Goal: Communication & Community: Answer question/provide support

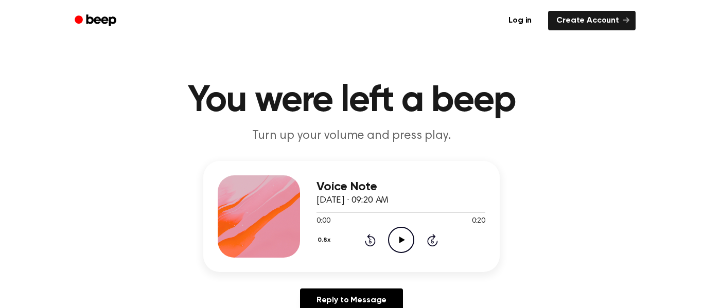
click at [415, 243] on div "0.8x Rewind 5 seconds Play Audio Skip 5 seconds" at bounding box center [400, 240] width 169 height 26
click at [432, 241] on icon at bounding box center [432, 241] width 3 height 4
click at [396, 249] on icon "Play Audio" at bounding box center [401, 240] width 26 height 26
click at [401, 245] on icon "Pause Audio" at bounding box center [401, 240] width 26 height 26
click at [370, 241] on icon at bounding box center [369, 241] width 3 height 4
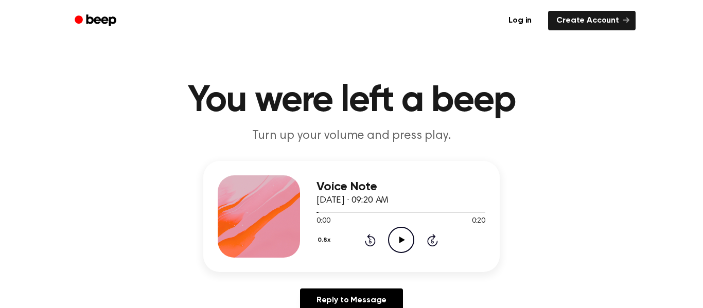
click at [349, 244] on div "0.8x Rewind 5 seconds Play Audio Skip 5 seconds" at bounding box center [400, 240] width 169 height 26
click at [368, 247] on icon at bounding box center [370, 240] width 11 height 12
click at [389, 239] on circle at bounding box center [401, 239] width 25 height 25
click at [351, 135] on p "Turn up your volume and press play." at bounding box center [351, 136] width 395 height 17
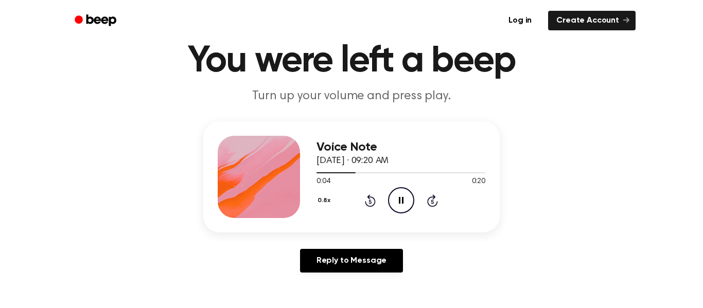
scroll to position [43, 0]
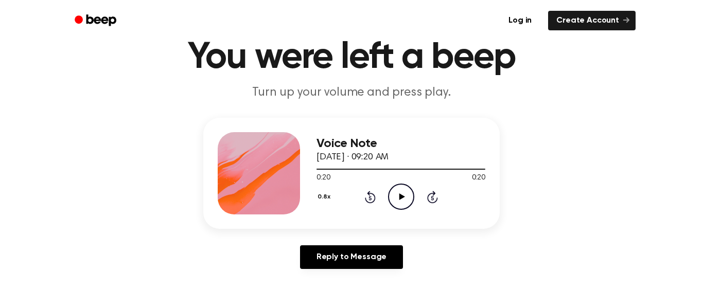
click at [365, 200] on icon at bounding box center [370, 197] width 11 height 12
click at [370, 199] on icon "Rewind 5 seconds" at bounding box center [369, 196] width 11 height 13
click at [357, 202] on div "0.8x Rewind 5 seconds Play Audio Skip 5 seconds" at bounding box center [400, 197] width 169 height 26
click at [365, 200] on icon at bounding box center [370, 197] width 11 height 12
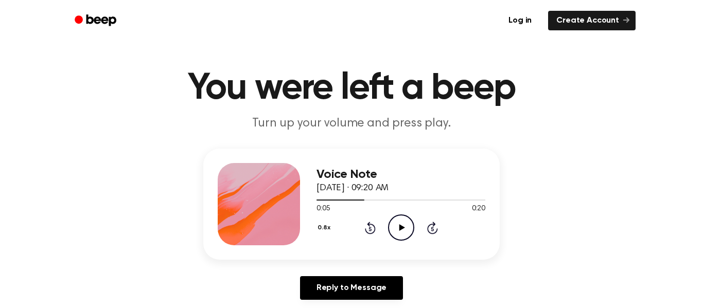
scroll to position [10, 0]
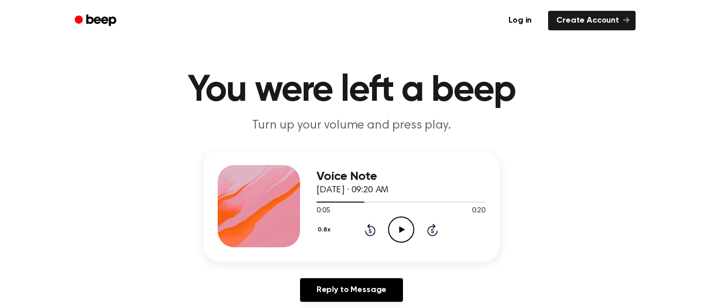
click at [367, 230] on icon "Rewind 5 seconds" at bounding box center [369, 229] width 11 height 13
click at [358, 232] on div "0.8x Rewind 5 seconds Play Audio Skip 5 seconds" at bounding box center [400, 230] width 169 height 26
click at [358, 239] on div "0.8x Rewind 5 seconds Play Audio Skip 5 seconds" at bounding box center [400, 230] width 169 height 26
click at [370, 232] on icon "Rewind 5 seconds" at bounding box center [369, 229] width 11 height 13
click at [370, 242] on div "0.8x Rewind 5 seconds Play Audio Skip 5 seconds" at bounding box center [400, 230] width 169 height 26
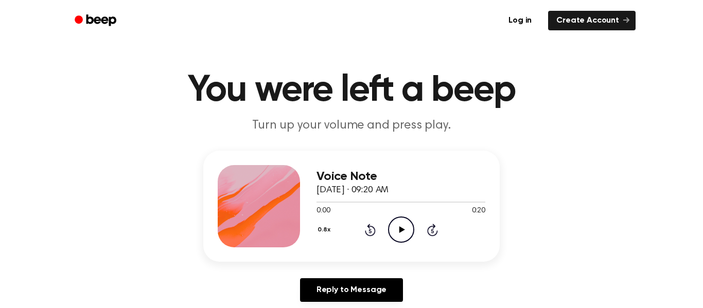
click at [397, 242] on circle at bounding box center [401, 229] width 25 height 25
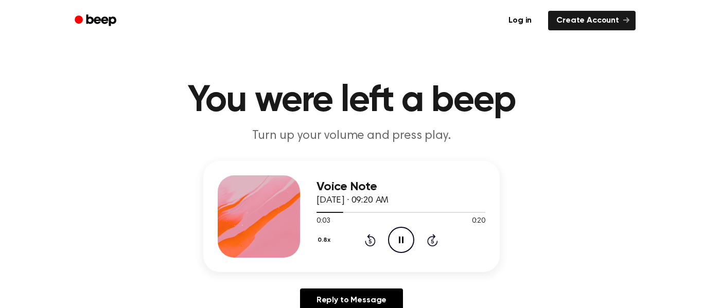
click at [434, 242] on icon "Skip 5 seconds" at bounding box center [432, 240] width 11 height 13
click at [370, 242] on icon "Rewind 5 seconds" at bounding box center [369, 240] width 11 height 13
click at [364, 248] on div "0.8x Rewind 5 seconds Pause Audio Skip 5 seconds" at bounding box center [400, 240] width 169 height 26
click at [370, 246] on icon at bounding box center [370, 240] width 11 height 12
click at [364, 243] on icon "Rewind 5 seconds" at bounding box center [369, 240] width 11 height 13
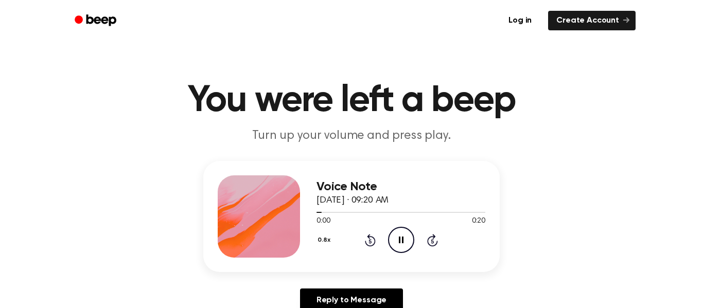
click at [428, 243] on icon at bounding box center [432, 240] width 11 height 12
click at [430, 237] on icon at bounding box center [432, 240] width 11 height 12
click at [370, 241] on icon at bounding box center [369, 241] width 3 height 4
click at [363, 242] on div "0.8x Rewind 5 seconds Pause Audio Skip 5 seconds" at bounding box center [400, 240] width 169 height 26
click at [364, 242] on icon "Rewind 5 seconds" at bounding box center [369, 240] width 11 height 13
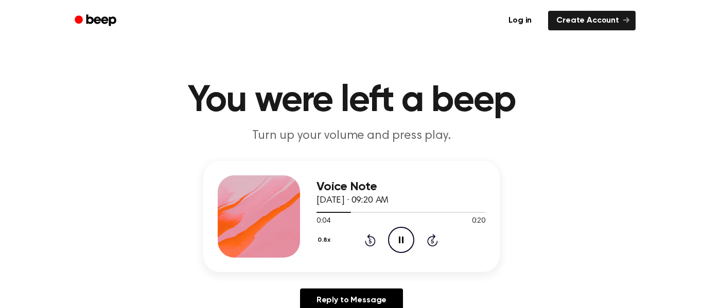
click at [366, 247] on icon "Rewind 5 seconds" at bounding box center [369, 240] width 11 height 13
click at [365, 246] on icon "Rewind 5 seconds" at bounding box center [369, 240] width 11 height 13
click at [365, 240] on icon "Rewind 5 seconds" at bounding box center [369, 240] width 11 height 13
click at [418, 248] on div "0.8x Rewind 5 seconds Pause Audio Skip 5 seconds" at bounding box center [400, 240] width 169 height 26
click at [428, 244] on icon at bounding box center [432, 240] width 11 height 12
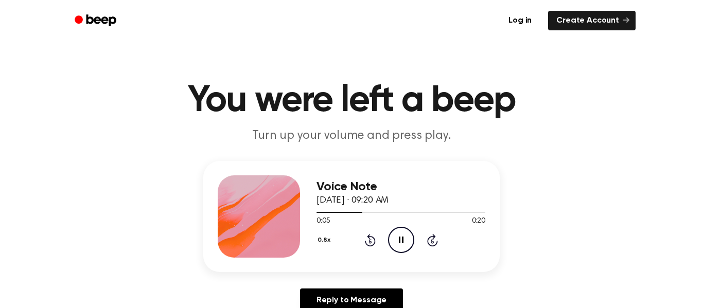
click at [427, 236] on icon "Skip 5 seconds" at bounding box center [432, 240] width 11 height 13
click at [432, 241] on icon at bounding box center [432, 241] width 3 height 4
click at [427, 242] on icon at bounding box center [432, 240] width 11 height 12
click at [428, 236] on icon "Skip 5 seconds" at bounding box center [432, 240] width 11 height 13
click at [432, 241] on icon at bounding box center [432, 241] width 3 height 4
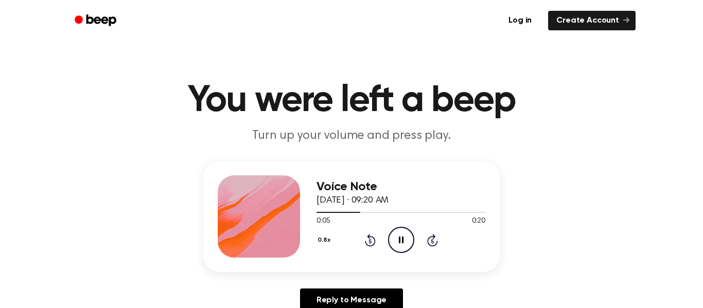
click at [431, 255] on div "Voice Note [DATE] · 09:20 AM 0:05 0:20 Your browser does not support the [objec…" at bounding box center [400, 216] width 169 height 82
click at [432, 241] on icon at bounding box center [432, 241] width 3 height 4
click at [426, 236] on div "0.8x Rewind 5 seconds Pause Audio Skip 5 seconds" at bounding box center [400, 240] width 169 height 26
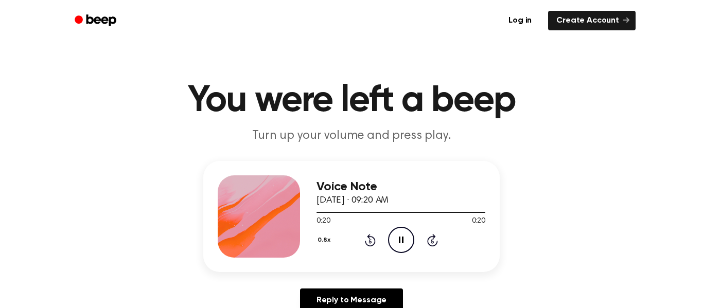
click at [432, 241] on icon at bounding box center [432, 241] width 3 height 4
click at [428, 247] on icon "Skip 5 seconds" at bounding box center [432, 240] width 11 height 13
click at [428, 247] on div "0.8x Rewind 5 seconds Pause Audio Skip 5 seconds" at bounding box center [400, 240] width 169 height 26
click at [429, 248] on div "0.8x Rewind 5 seconds Pause Audio Skip 5 seconds" at bounding box center [400, 240] width 169 height 26
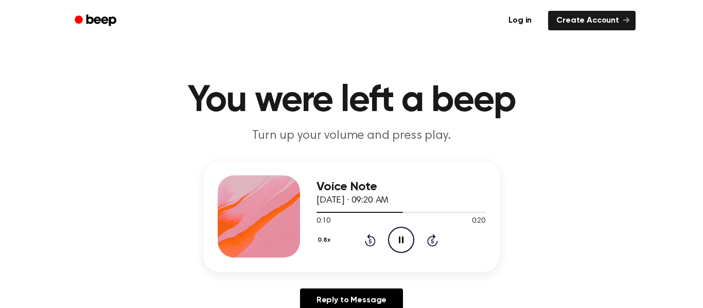
click at [432, 241] on icon at bounding box center [432, 241] width 3 height 4
click at [431, 240] on icon at bounding box center [432, 241] width 3 height 4
click at [431, 247] on div "0.8x Rewind 5 seconds Pause Audio Skip 5 seconds" at bounding box center [400, 240] width 169 height 26
click at [464, 255] on div "Voice Note October 6, 2025 · 09:20 AM 0:00 0:20 Your browser does not support t…" at bounding box center [400, 216] width 169 height 82
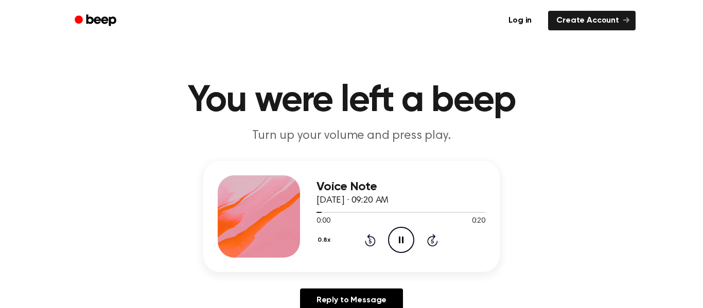
click at [459, 265] on div "Voice Note October 6, 2025 · 09:20 AM 0:00 0:20 Your browser does not support t…" at bounding box center [351, 216] width 296 height 111
click at [454, 247] on div "0.8x Rewind 5 seconds Pause Audio Skip 5 seconds" at bounding box center [400, 240] width 169 height 26
click at [454, 250] on div "0.8x Rewind 5 seconds Pause Audio Skip 5 seconds" at bounding box center [400, 240] width 169 height 26
click at [446, 241] on div "0.8x Rewind 5 seconds Pause Audio Skip 5 seconds" at bounding box center [400, 240] width 169 height 26
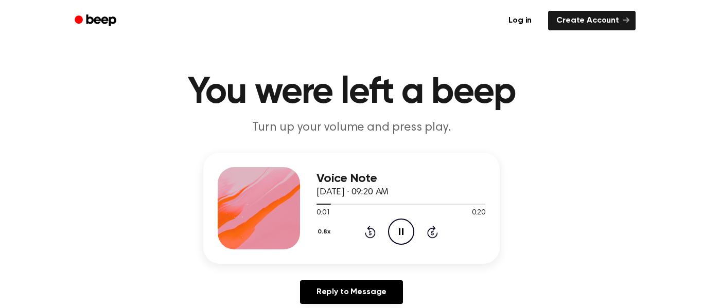
click at [433, 237] on icon at bounding box center [432, 232] width 11 height 12
click at [437, 235] on icon at bounding box center [432, 232] width 11 height 12
click at [436, 232] on icon "Skip 5 seconds" at bounding box center [432, 231] width 11 height 13
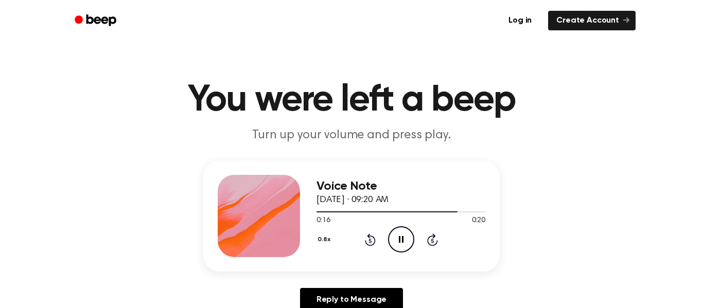
click at [437, 240] on icon at bounding box center [432, 240] width 11 height 12
click at [437, 243] on icon "Skip 5 seconds" at bounding box center [432, 239] width 11 height 13
click at [431, 239] on icon "Skip 5 seconds" at bounding box center [432, 239] width 11 height 13
click at [434, 246] on icon at bounding box center [432, 240] width 11 height 12
click at [432, 244] on icon "Skip 5 seconds" at bounding box center [432, 239] width 11 height 13
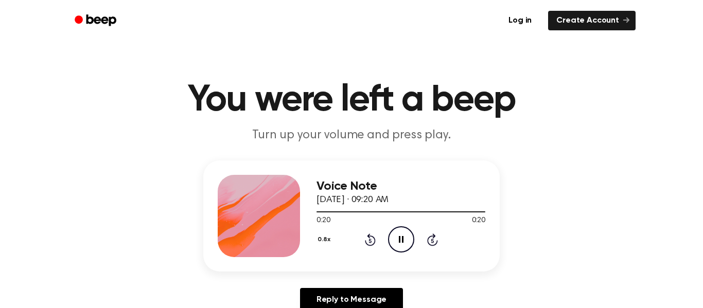
click at [436, 245] on icon at bounding box center [432, 240] width 11 height 12
click at [436, 243] on icon at bounding box center [432, 240] width 11 height 12
click at [435, 247] on div "0.8x Rewind 5 seconds Pause Audio Skip 5 seconds" at bounding box center [400, 239] width 169 height 26
click at [432, 241] on icon at bounding box center [432, 241] width 3 height 4
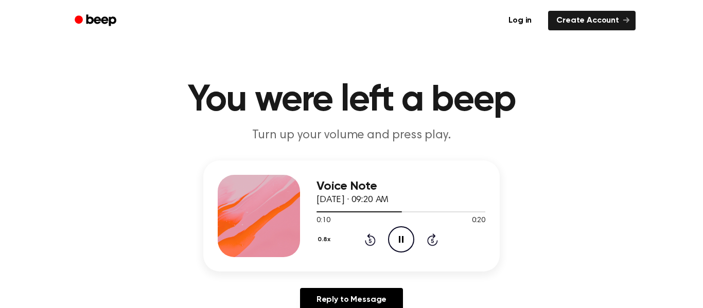
click at [432, 241] on icon at bounding box center [432, 241] width 3 height 4
click at [408, 264] on div "Voice Note October 6, 2025 · 09:20 AM 0:20 0:20 Your browser does not support t…" at bounding box center [351, 216] width 296 height 111
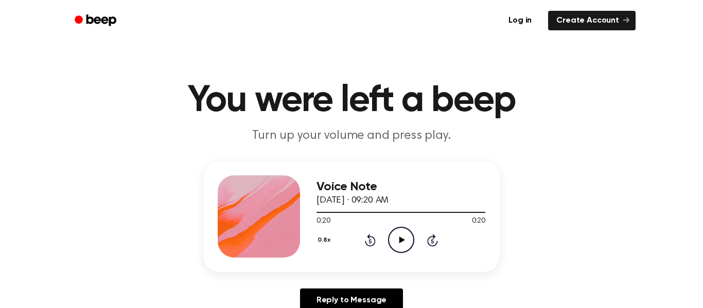
click at [376, 247] on div "0.8x Rewind 5 seconds Play Audio Skip 5 seconds" at bounding box center [400, 240] width 169 height 26
click at [370, 242] on icon "Rewind 5 seconds" at bounding box center [369, 240] width 11 height 13
click at [365, 240] on icon "Rewind 5 seconds" at bounding box center [369, 240] width 11 height 13
click at [370, 245] on icon at bounding box center [370, 240] width 11 height 12
click at [364, 241] on icon "Rewind 5 seconds" at bounding box center [369, 240] width 11 height 13
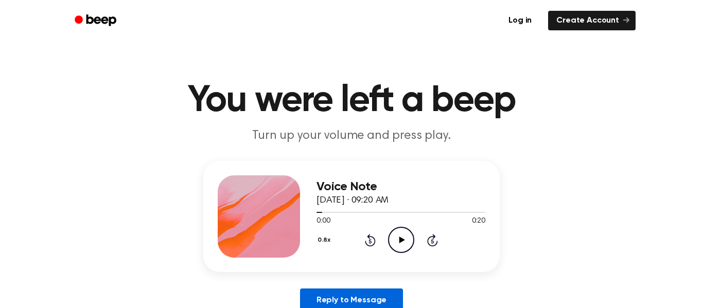
click at [355, 294] on link "Reply to Message" at bounding box center [351, 301] width 103 height 24
click at [404, 243] on icon "Play Audio" at bounding box center [401, 240] width 26 height 26
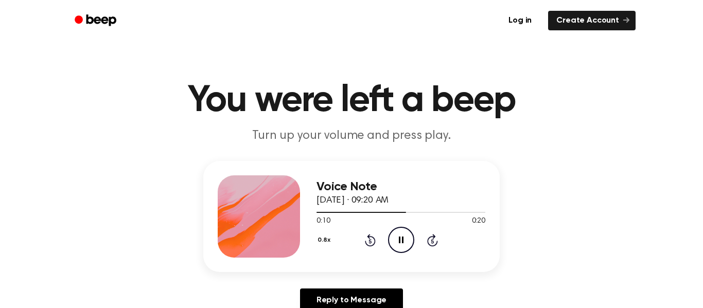
click at [365, 241] on icon at bounding box center [370, 240] width 11 height 12
click at [356, 247] on div "0.8x Rewind 5 seconds Pause Audio Skip 5 seconds" at bounding box center [400, 240] width 169 height 26
click at [366, 242] on icon at bounding box center [370, 240] width 11 height 12
click at [398, 248] on icon "Pause Audio" at bounding box center [401, 240] width 26 height 26
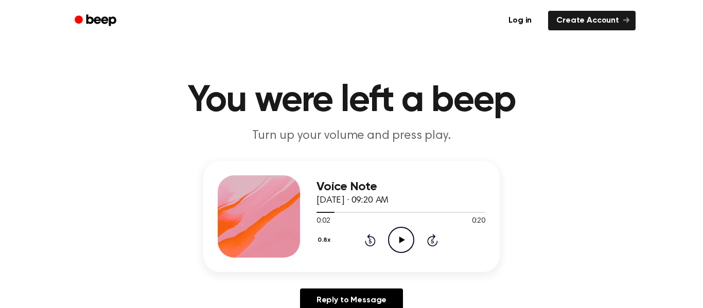
click at [403, 255] on div "Voice Note [DATE] · 09:20 AM 0:02 0:20 Your browser does not support the [objec…" at bounding box center [400, 216] width 169 height 82
click at [388, 227] on icon "Play Audio" at bounding box center [401, 240] width 26 height 26
click at [375, 243] on icon at bounding box center [370, 240] width 11 height 12
click at [410, 240] on icon "Pause Audio" at bounding box center [401, 240] width 26 height 26
click at [428, 235] on icon "Skip 5 seconds" at bounding box center [432, 240] width 11 height 13
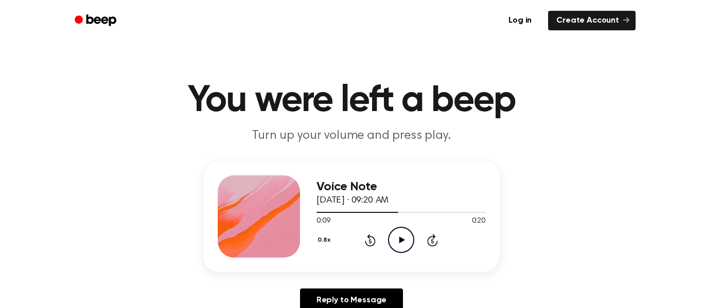
click at [397, 236] on icon "Play Audio" at bounding box center [401, 240] width 26 height 26
click at [363, 239] on div "0.8x Rewind 5 seconds Pause Audio Skip 5 seconds" at bounding box center [400, 240] width 169 height 26
click at [364, 245] on icon "Rewind 5 seconds" at bounding box center [369, 240] width 11 height 13
click at [366, 255] on div "Voice Note [DATE] · 09:20 AM 0:05 0:20 Your browser does not support the [objec…" at bounding box center [400, 216] width 169 height 82
click at [370, 247] on icon at bounding box center [370, 240] width 11 height 12
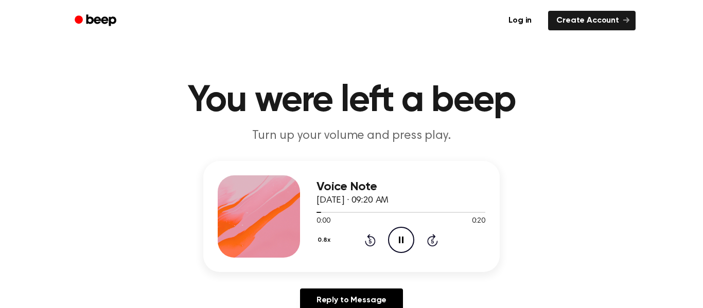
click at [367, 245] on icon at bounding box center [370, 240] width 11 height 12
click at [395, 247] on icon "Pause Audio" at bounding box center [401, 240] width 26 height 26
click at [370, 241] on icon at bounding box center [369, 241] width 3 height 4
click at [405, 234] on icon "Play Audio" at bounding box center [401, 240] width 26 height 26
click at [566, 205] on div "Voice Note [DATE] · 09:20 AM 0:07 0:20 Your browser does not support the [objec…" at bounding box center [351, 241] width 678 height 160
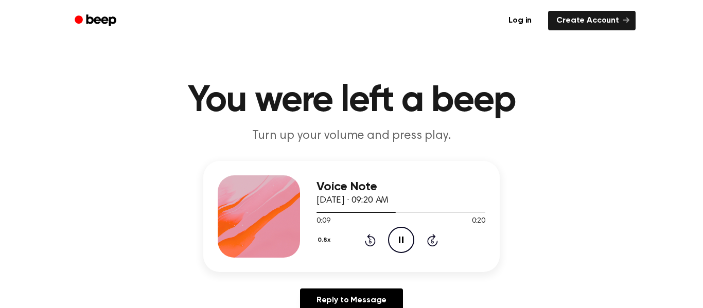
click at [392, 239] on icon "Pause Audio" at bounding box center [401, 240] width 26 height 26
click at [94, 180] on div "Voice Note [DATE] · 09:20 AM 0:09 0:20 Your browser does not support the [objec…" at bounding box center [351, 241] width 678 height 160
